Goal: Task Accomplishment & Management: Manage account settings

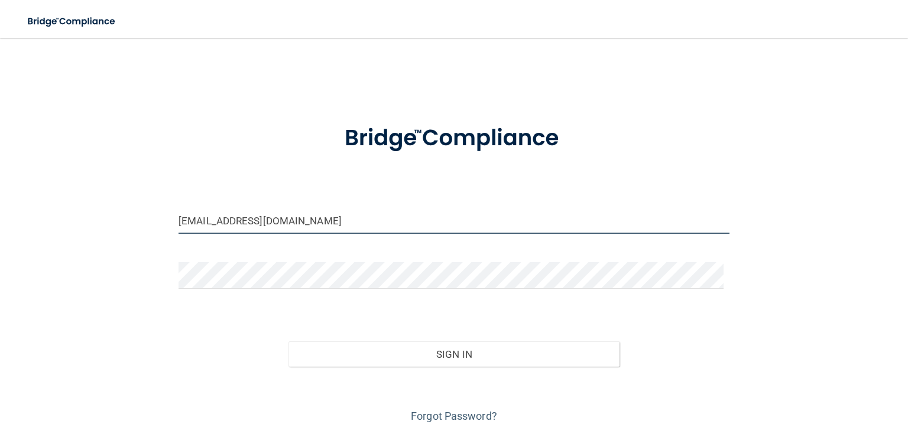
click at [358, 215] on input "[EMAIL_ADDRESS][DOMAIN_NAME]" at bounding box center [453, 220] width 551 height 27
drag, startPoint x: 358, startPoint y: 216, endPoint x: 167, endPoint y: 195, distance: 192.6
click at [168, 203] on div "[EMAIL_ADDRESS][DOMAIN_NAME] Invalid email/password. You don't have permission …" at bounding box center [454, 238] width 860 height 376
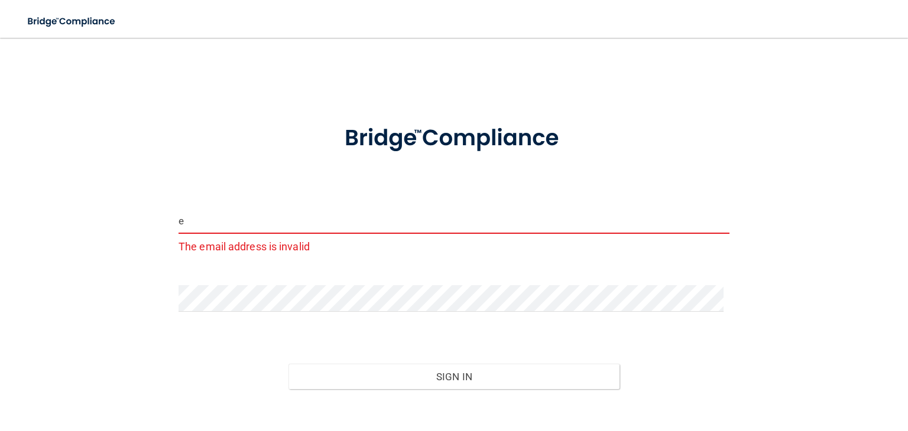
type input "[EMAIL_ADDRESS][DOMAIN_NAME]"
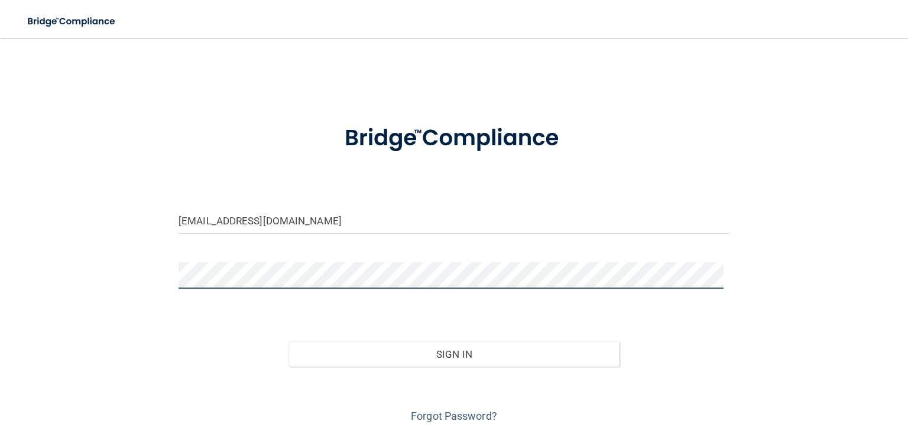
click at [288, 342] on button "Sign In" at bounding box center [453, 355] width 330 height 26
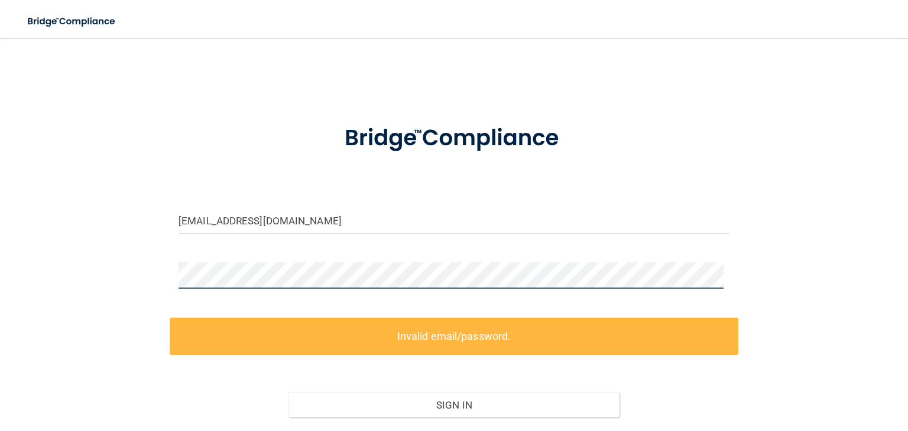
click at [140, 266] on div "[EMAIL_ADDRESS][DOMAIN_NAME] Invalid email/password. You don't have permission …" at bounding box center [454, 263] width 860 height 427
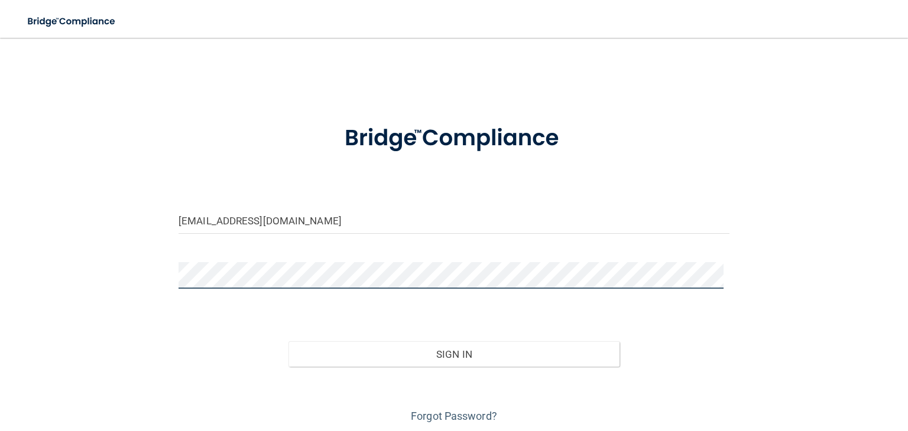
click at [288, 342] on button "Sign In" at bounding box center [453, 355] width 330 height 26
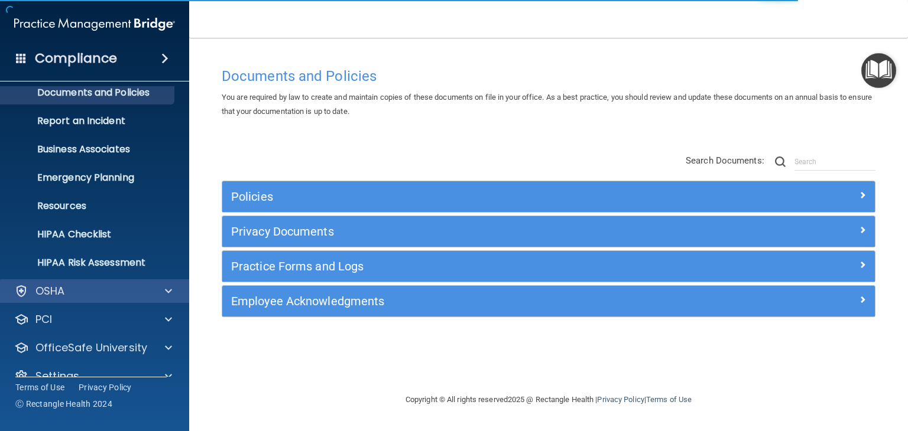
scroll to position [59, 0]
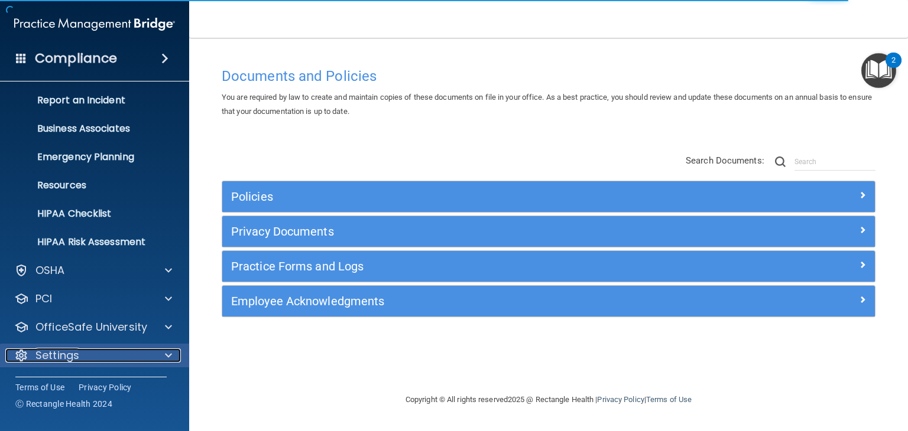
click at [162, 355] on div at bounding box center [167, 356] width 30 height 14
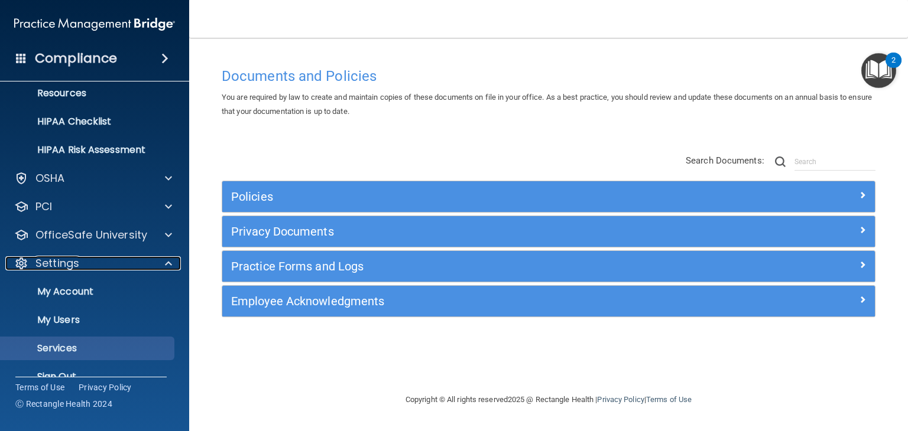
scroll to position [173, 0]
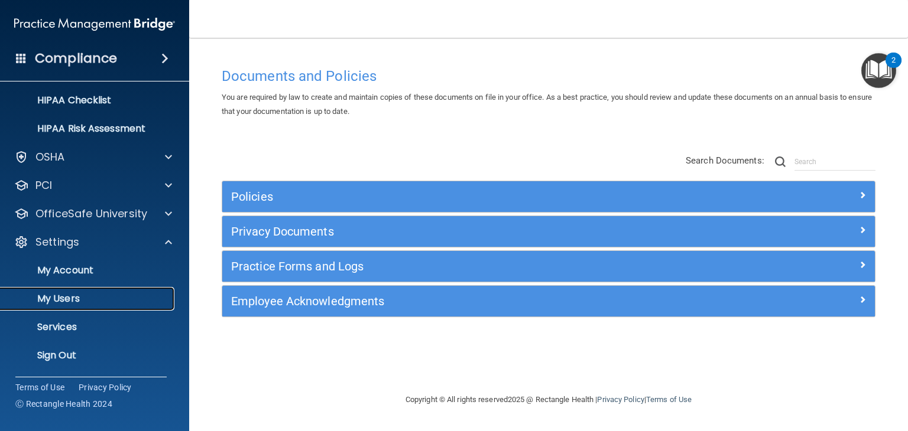
click at [116, 291] on link "My Users" at bounding box center [81, 299] width 186 height 24
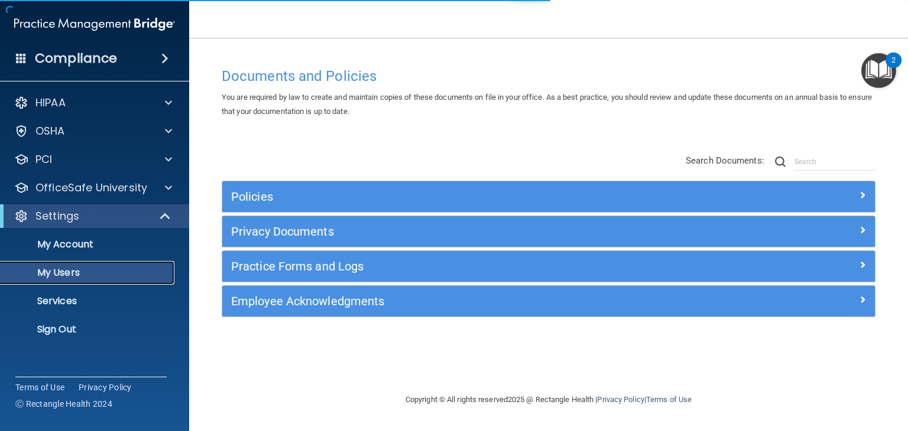
select select "20"
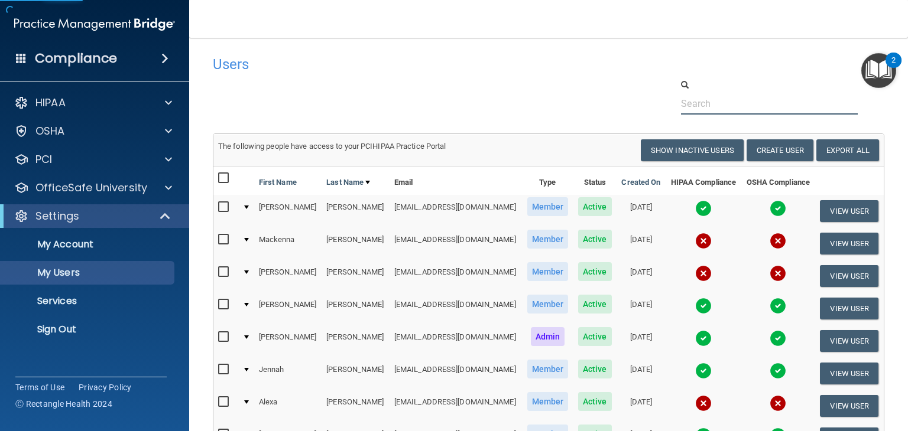
click at [723, 107] on input "text" at bounding box center [769, 104] width 177 height 22
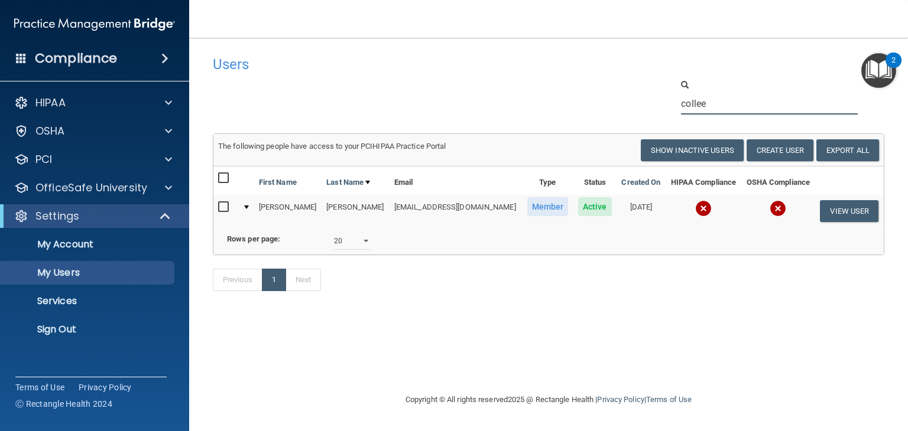
type input "collee"
click at [695, 207] on img at bounding box center [703, 208] width 17 height 17
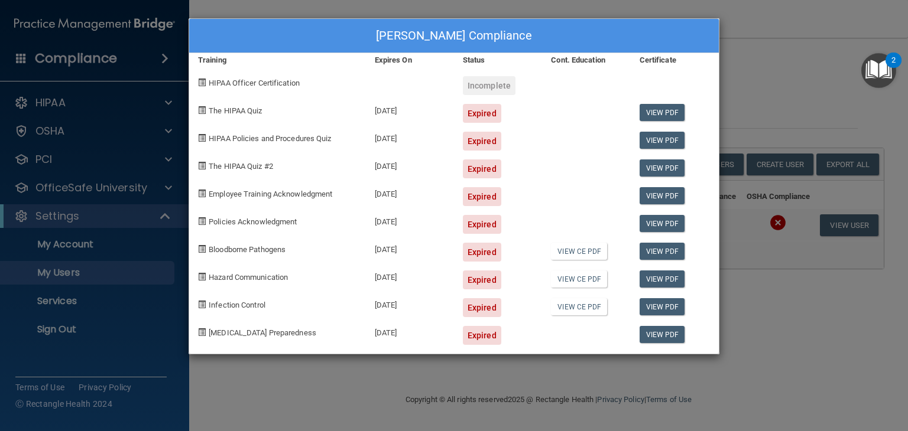
click at [773, 89] on div "[PERSON_NAME] Compliance Training Expires On Status Cont. Education Certificate…" at bounding box center [454, 215] width 908 height 431
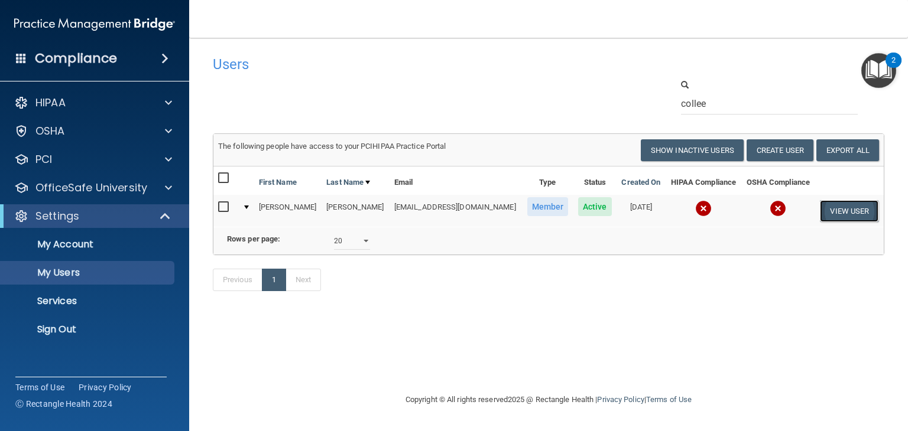
click at [840, 211] on button "View User" at bounding box center [849, 211] width 58 height 22
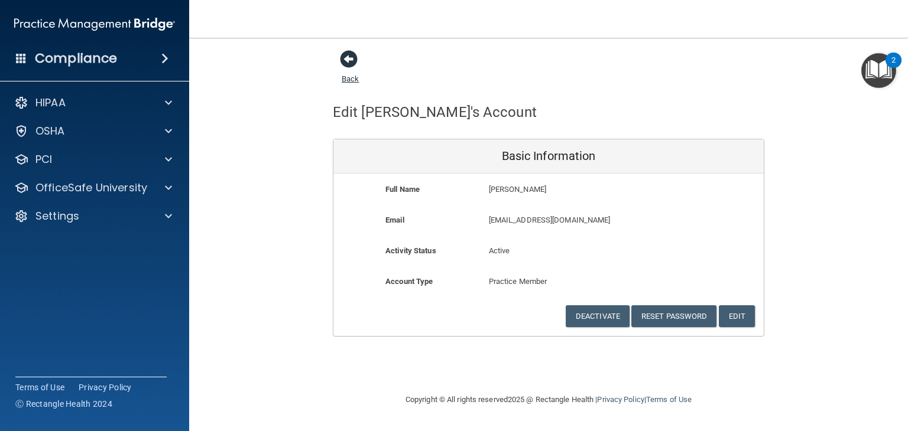
click at [343, 63] on span at bounding box center [349, 59] width 18 height 18
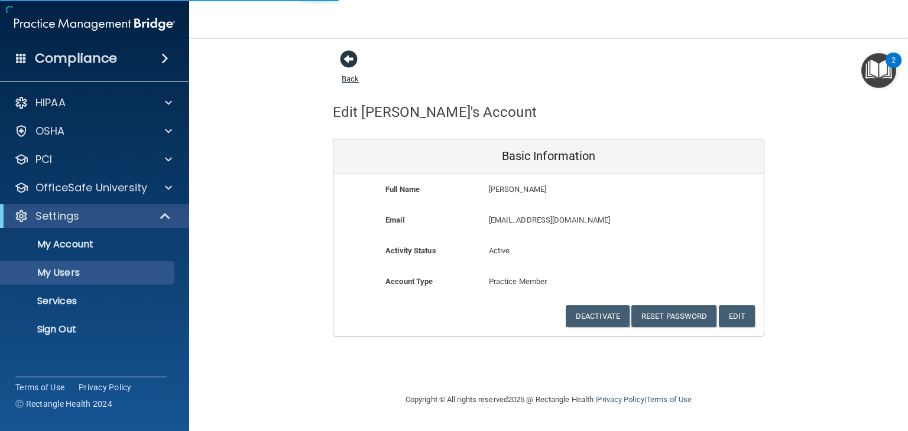
select select "20"
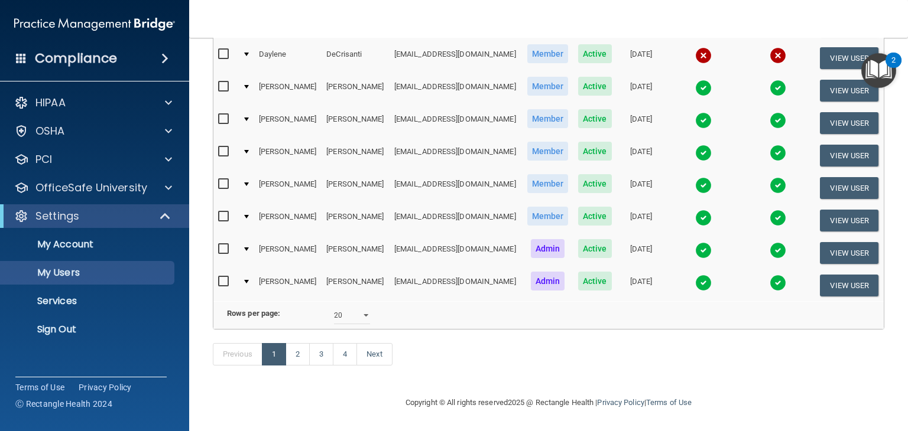
scroll to position [57, 0]
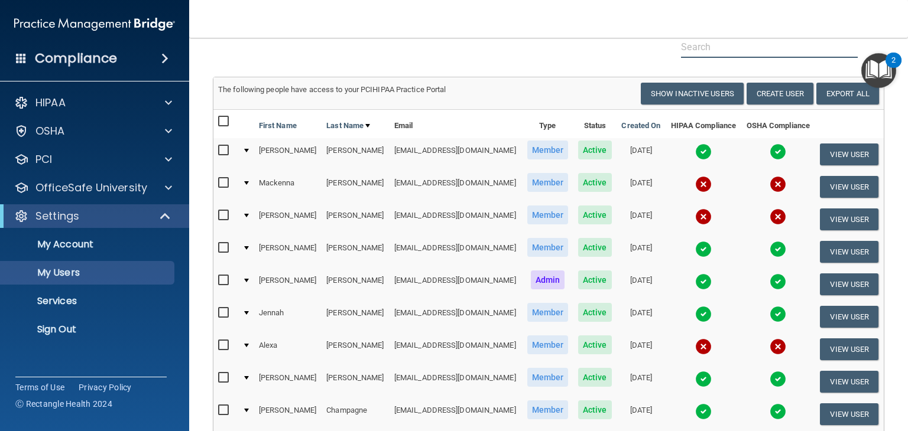
click at [695, 47] on input "text" at bounding box center [769, 47] width 177 height 22
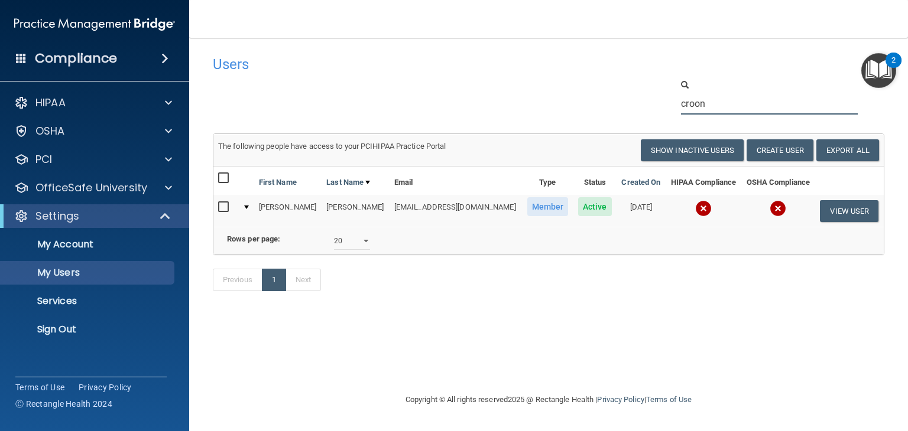
type input "croon"
click at [695, 209] on img at bounding box center [703, 208] width 17 height 17
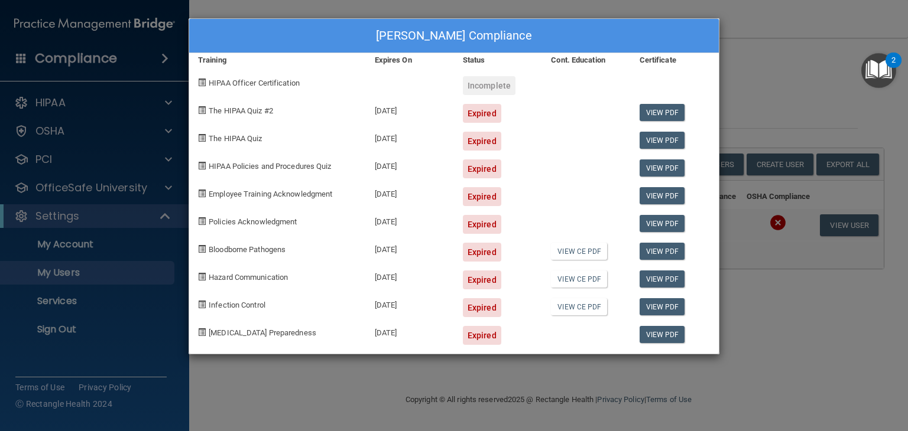
drag, startPoint x: 822, startPoint y: 301, endPoint x: 827, endPoint y: 278, distance: 23.4
click at [822, 302] on div "[PERSON_NAME] Compliance Training Expires On Status Cont. Education Certificate…" at bounding box center [454, 215] width 908 height 431
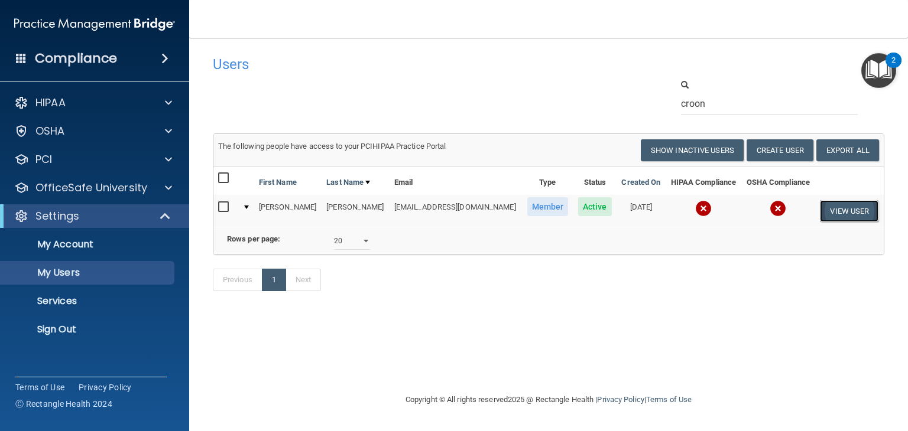
click at [843, 212] on button "View User" at bounding box center [849, 211] width 58 height 22
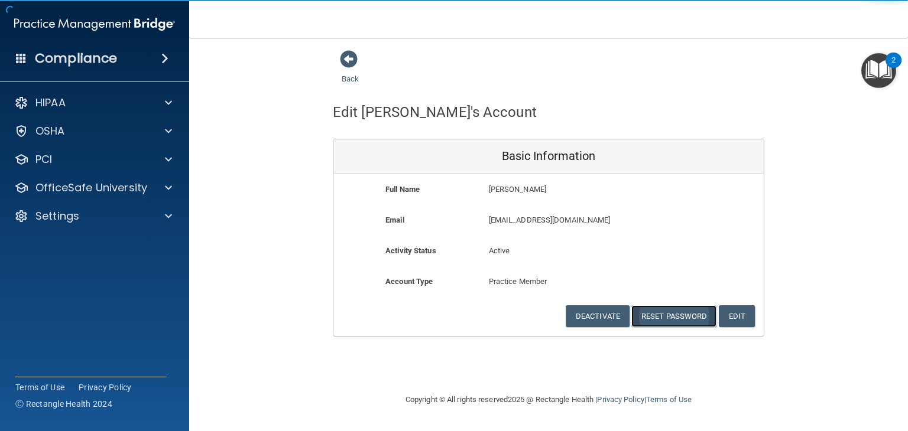
click at [679, 310] on button "Reset Password" at bounding box center [673, 316] width 85 height 22
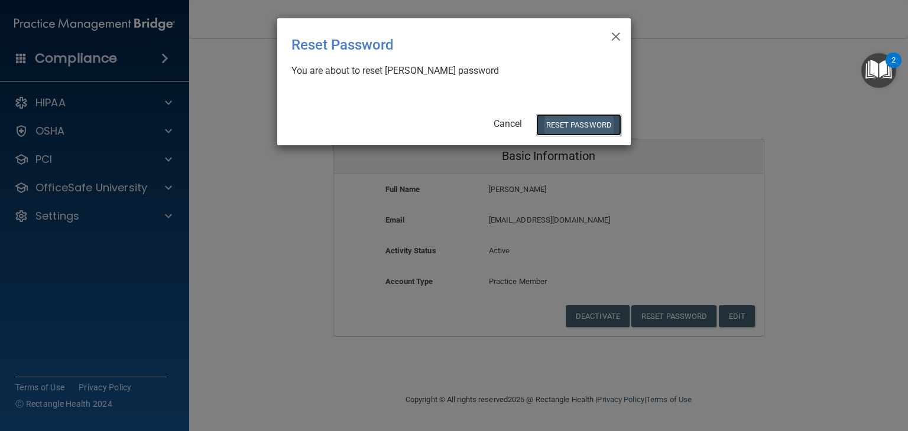
click at [601, 133] on button "Reset Password" at bounding box center [578, 125] width 85 height 22
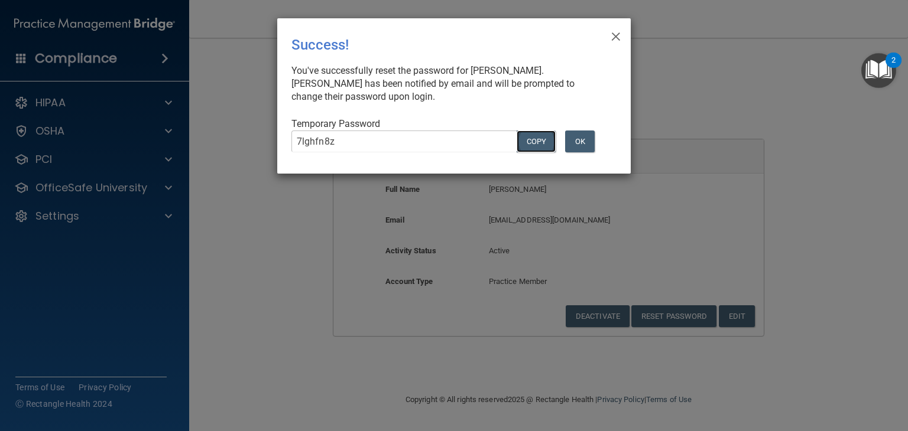
click at [541, 142] on button "COPY" at bounding box center [535, 142] width 39 height 22
click at [581, 141] on button "OK" at bounding box center [580, 142] width 30 height 22
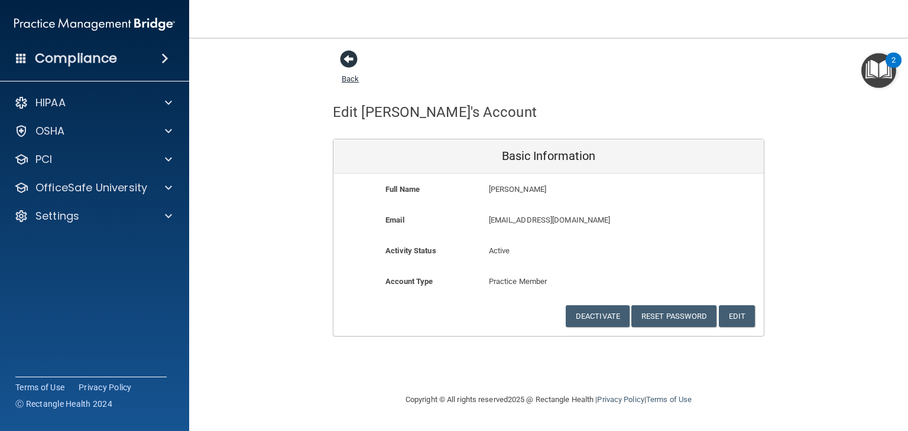
click at [355, 64] on span at bounding box center [349, 59] width 18 height 18
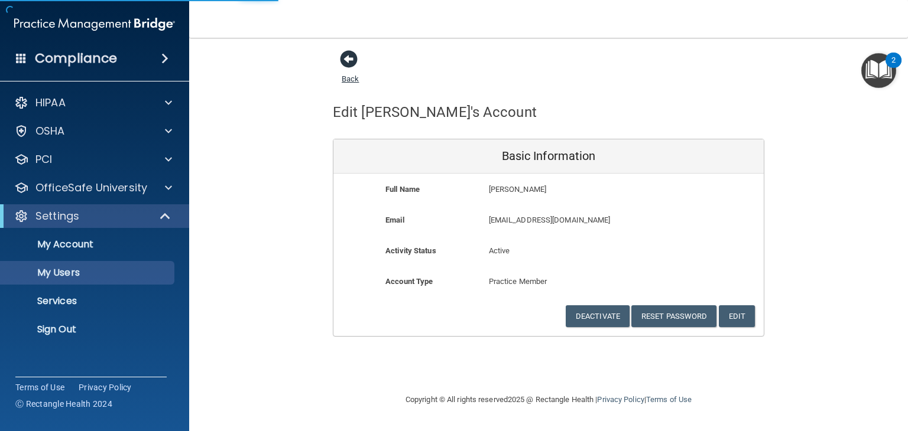
select select "20"
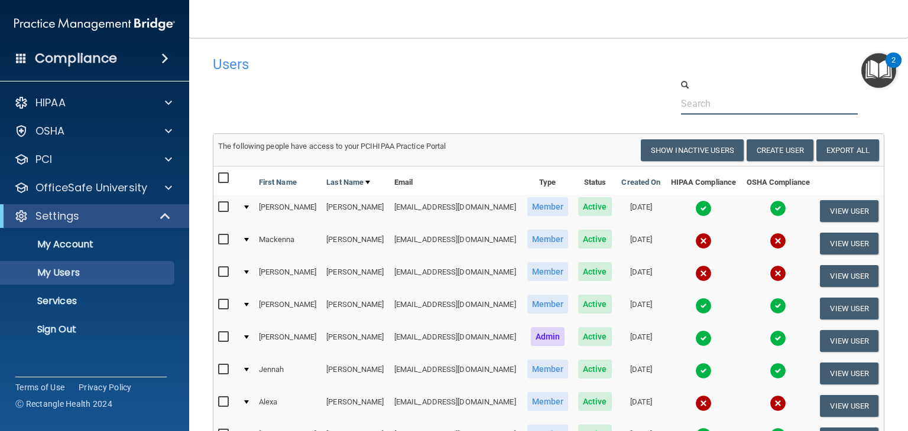
click at [825, 112] on input "text" at bounding box center [769, 104] width 177 height 22
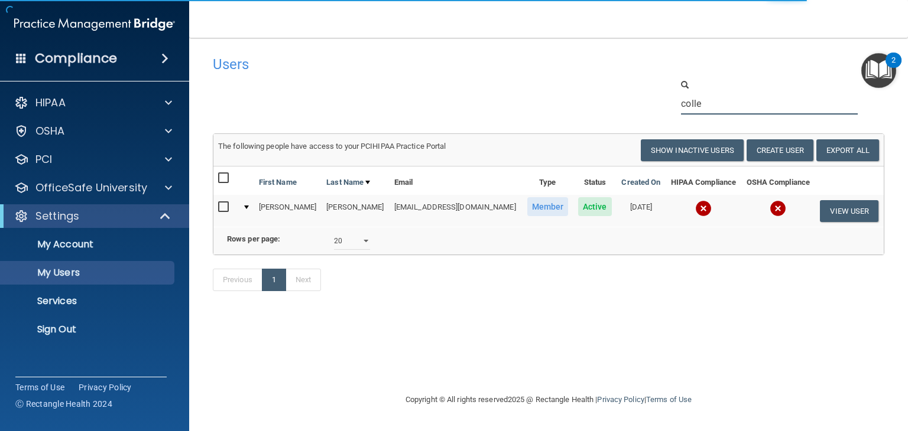
type input "colle"
click at [225, 206] on input "checkbox" at bounding box center [225, 207] width 14 height 9
checkbox input "true"
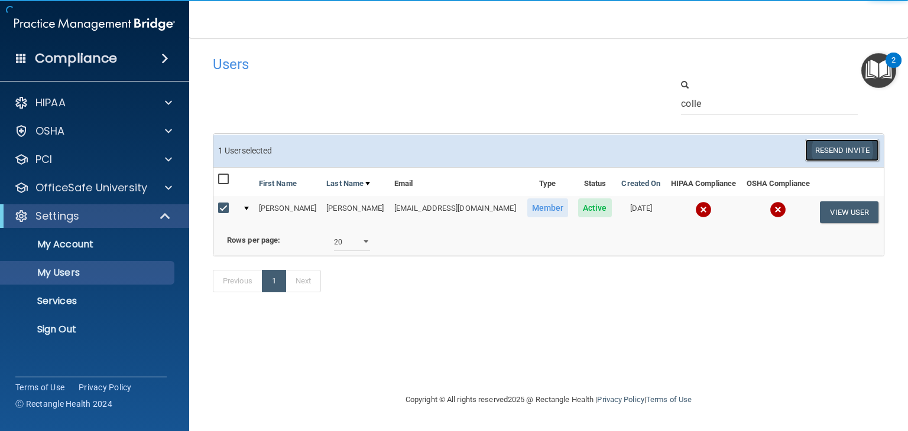
click at [838, 152] on button "Resend Invite" at bounding box center [842, 150] width 74 height 22
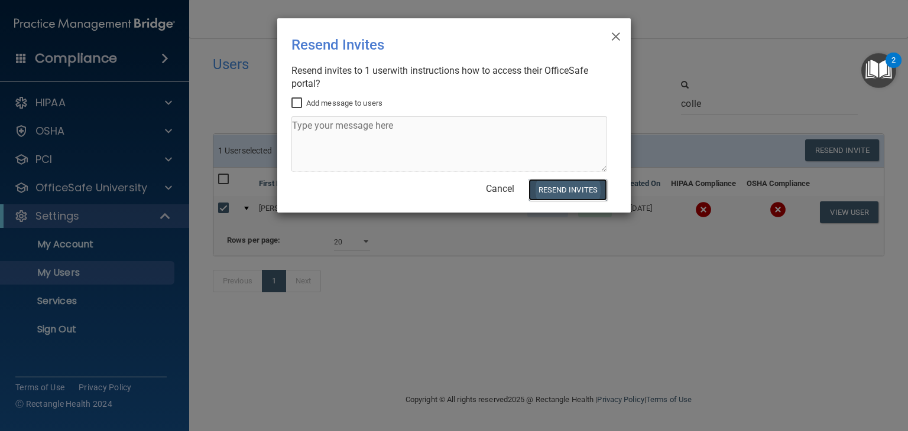
click at [557, 189] on button "Resend Invites" at bounding box center [567, 190] width 79 height 22
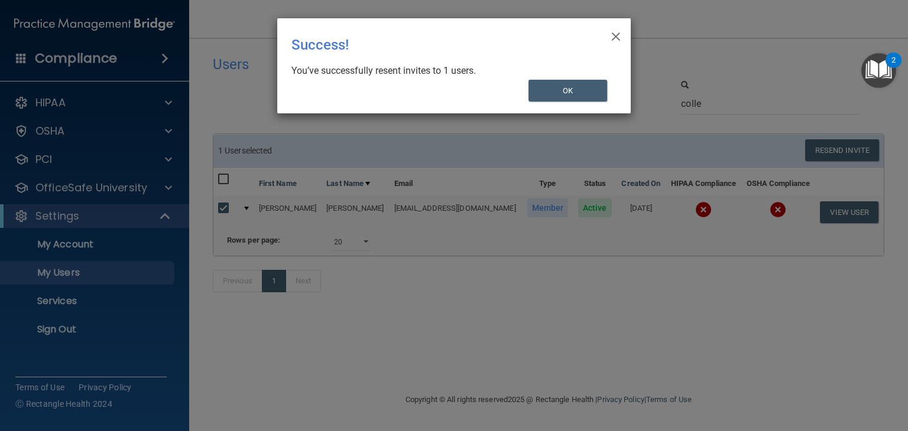
click at [679, 362] on div "× Close Success! You’ve successfully resent invites to 1 users. OK" at bounding box center [454, 215] width 908 height 431
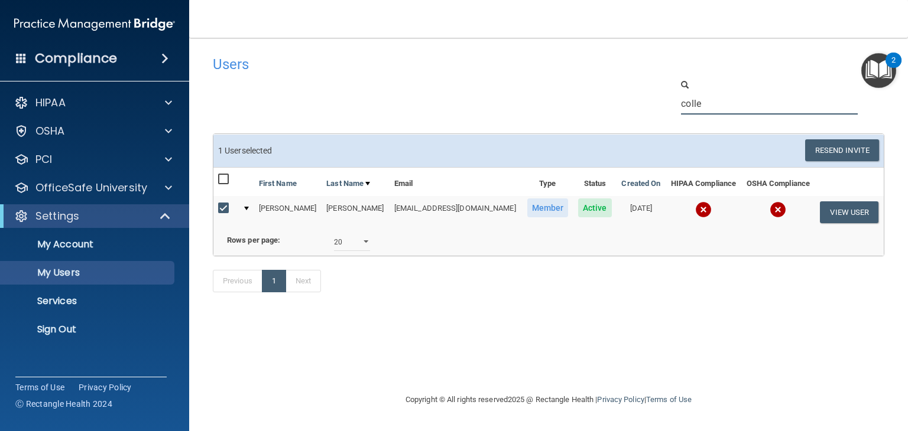
drag, startPoint x: 707, startPoint y: 103, endPoint x: 533, endPoint y: 101, distance: 174.3
click at [548, 105] on div "colle" at bounding box center [548, 97] width 689 height 36
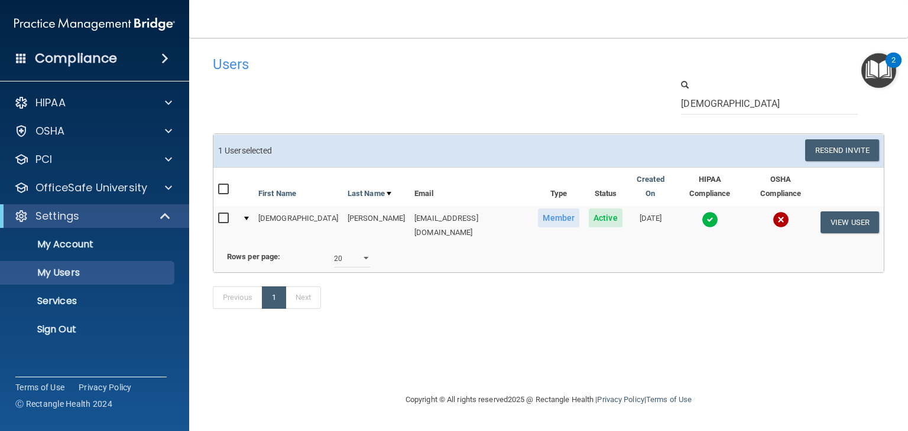
click at [701, 212] on img at bounding box center [709, 220] width 17 height 17
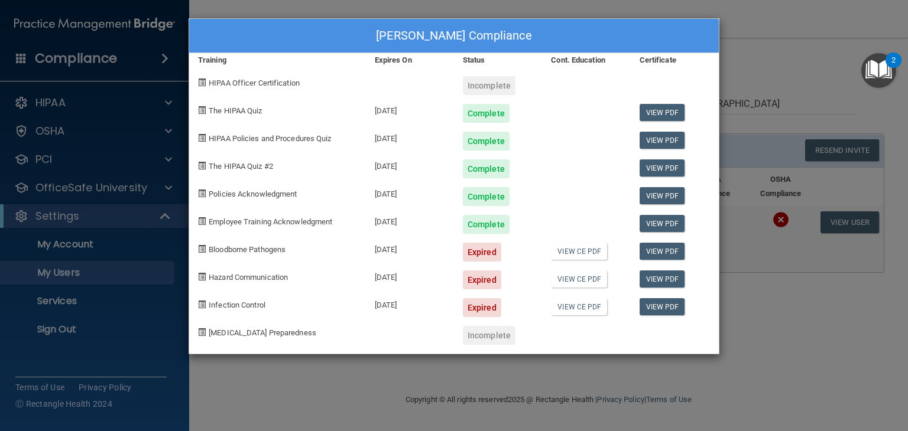
click at [761, 60] on div "[PERSON_NAME] Compliance Training Expires On Status Cont. Education Certificate…" at bounding box center [454, 215] width 908 height 431
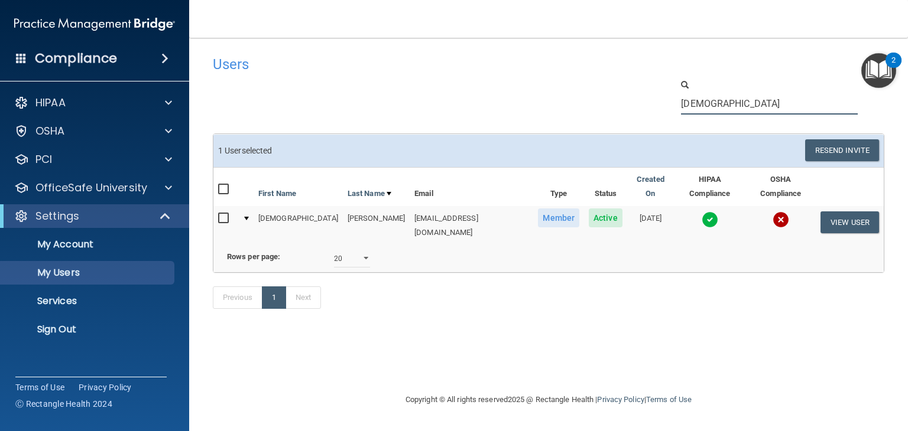
drag, startPoint x: 733, startPoint y: 103, endPoint x: 577, endPoint y: 83, distance: 157.4
click at [577, 83] on div "[DEMOGRAPHIC_DATA]" at bounding box center [548, 97] width 689 height 36
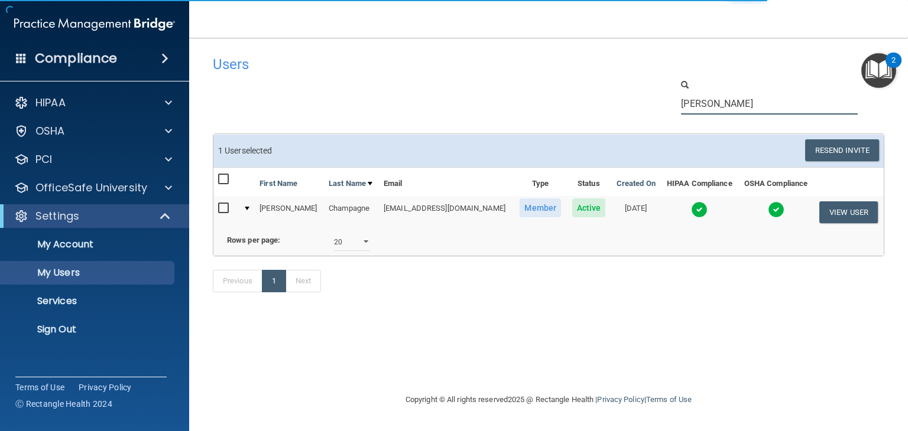
type input "[PERSON_NAME]"
click at [695, 210] on img at bounding box center [699, 209] width 17 height 17
